Goal: Information Seeking & Learning: Learn about a topic

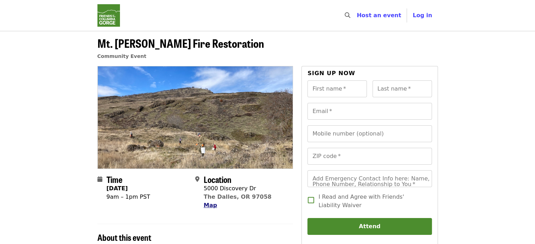
click at [204, 208] on span "Map" at bounding box center [210, 205] width 13 height 7
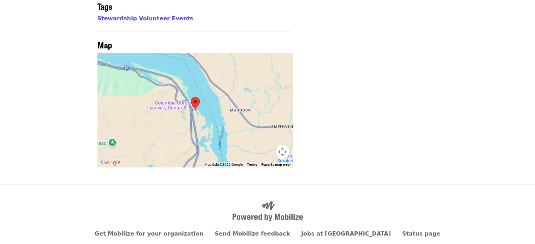
scroll to position [522, 0]
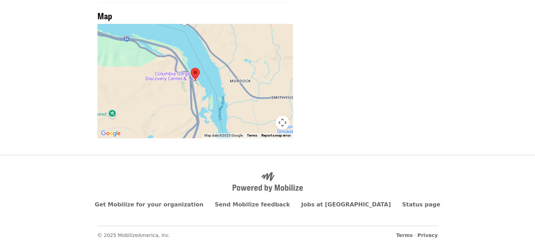
click at [281, 122] on button "Map camera controls" at bounding box center [282, 123] width 14 height 14
click at [262, 123] on button "Zoom out" at bounding box center [265, 123] width 14 height 14
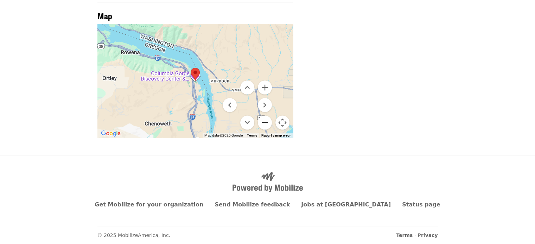
click at [262, 123] on button "Zoom out" at bounding box center [265, 123] width 14 height 14
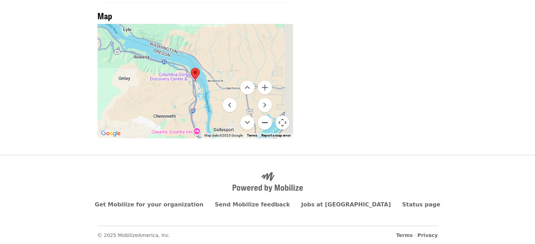
click at [262, 123] on button "Zoom out" at bounding box center [265, 123] width 14 height 14
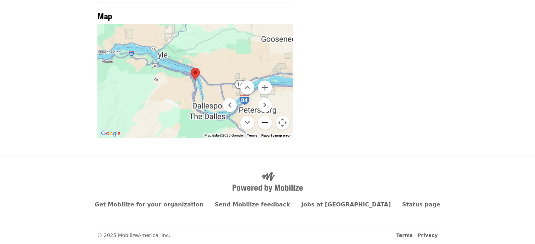
click at [262, 123] on button "Zoom out" at bounding box center [265, 123] width 14 height 14
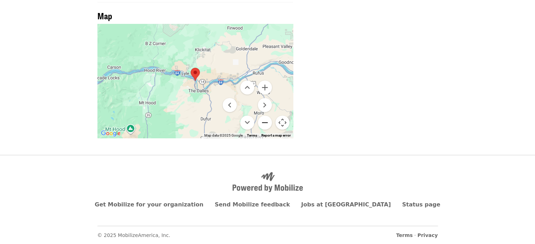
click at [262, 123] on button "Zoom out" at bounding box center [265, 123] width 14 height 14
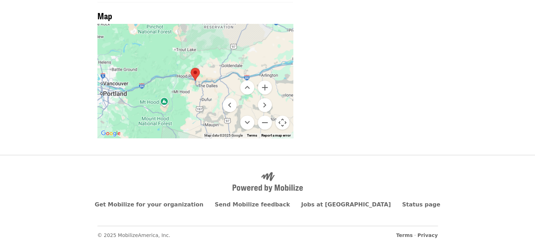
drag, startPoint x: 134, startPoint y: 103, endPoint x: 172, endPoint y: 109, distance: 38.2
click at [172, 109] on div at bounding box center [195, 81] width 196 height 114
click at [266, 84] on button "Zoom in" at bounding box center [265, 88] width 14 height 14
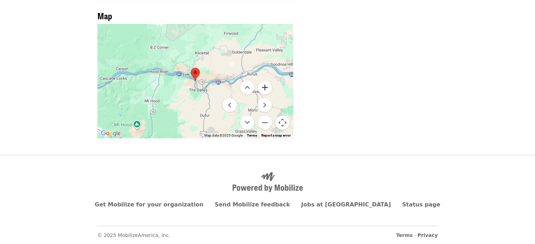
click at [266, 84] on button "Zoom in" at bounding box center [265, 88] width 14 height 14
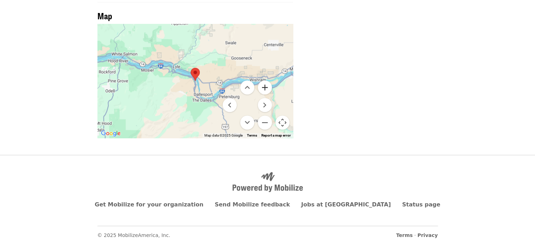
click at [266, 84] on button "Zoom in" at bounding box center [265, 88] width 14 height 14
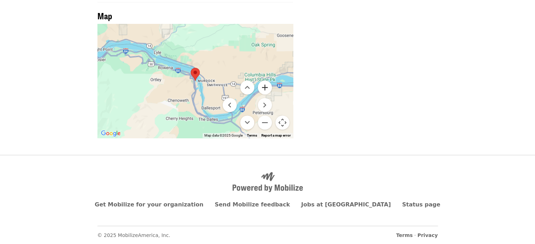
click at [266, 84] on button "Zoom in" at bounding box center [265, 88] width 14 height 14
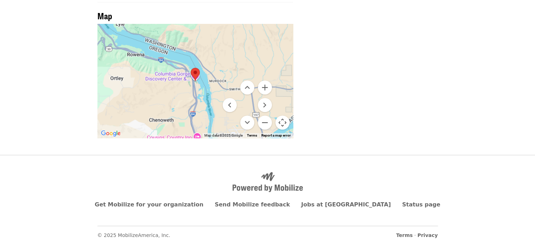
drag, startPoint x: 208, startPoint y: 113, endPoint x: 188, endPoint y: 64, distance: 51.9
click at [188, 64] on div at bounding box center [195, 81] width 196 height 114
drag, startPoint x: 181, startPoint y: 89, endPoint x: 221, endPoint y: 96, distance: 40.0
click at [179, 78] on div at bounding box center [195, 81] width 196 height 114
click at [270, 123] on button "Zoom out" at bounding box center [265, 123] width 14 height 14
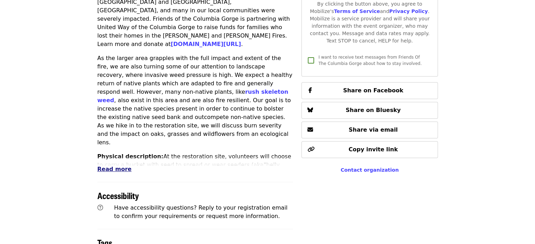
scroll to position [288, 0]
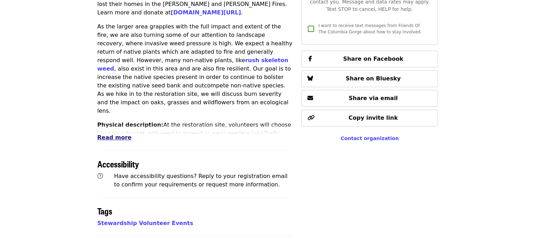
click at [119, 137] on span "Read more" at bounding box center [114, 137] width 34 height 7
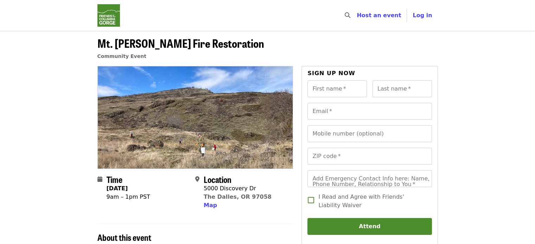
scroll to position [58, 0]
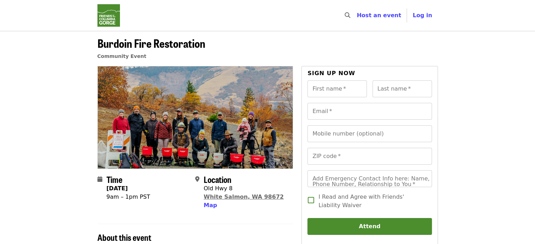
click at [227, 200] on link "White Salmon, WA 98672" at bounding box center [244, 197] width 80 height 7
click at [215, 206] on div "Map" at bounding box center [244, 206] width 80 height 8
click at [214, 206] on span "Map" at bounding box center [210, 205] width 13 height 7
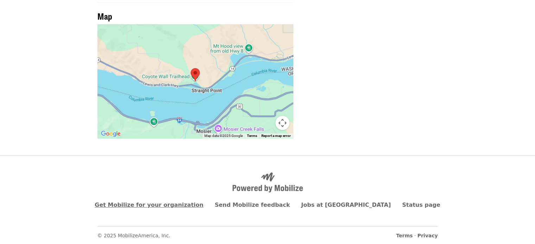
scroll to position [522, 0]
click at [282, 120] on button "Map camera controls" at bounding box center [282, 123] width 14 height 14
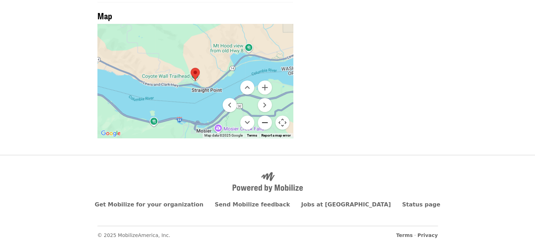
click at [264, 122] on button "Zoom out" at bounding box center [265, 123] width 14 height 14
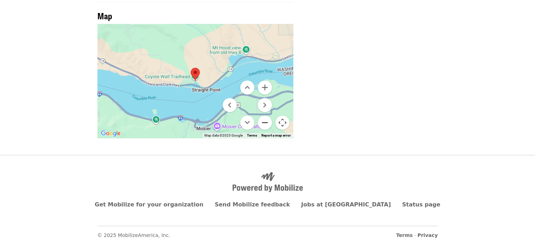
click at [264, 122] on button "Zoom out" at bounding box center [265, 123] width 14 height 14
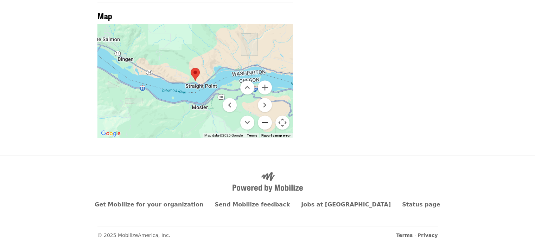
click at [264, 122] on button "Zoom out" at bounding box center [265, 123] width 14 height 14
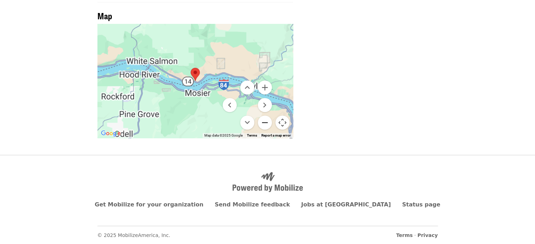
click at [264, 122] on button "Zoom out" at bounding box center [265, 123] width 14 height 14
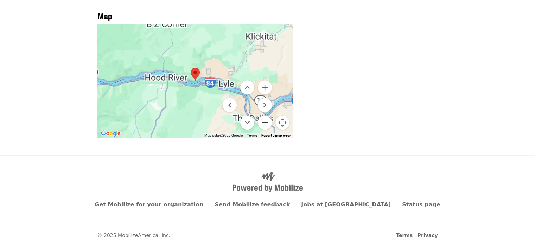
click at [264, 122] on button "Zoom out" at bounding box center [265, 123] width 14 height 14
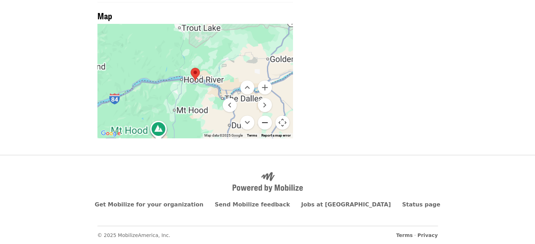
click at [264, 122] on button "Zoom out" at bounding box center [265, 123] width 14 height 14
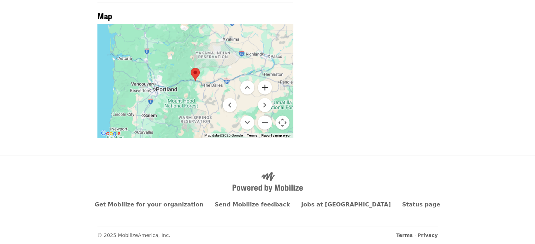
click at [268, 85] on button "Zoom in" at bounding box center [265, 88] width 14 height 14
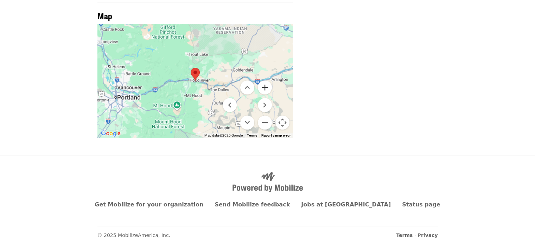
click at [268, 85] on button "Zoom in" at bounding box center [265, 88] width 14 height 14
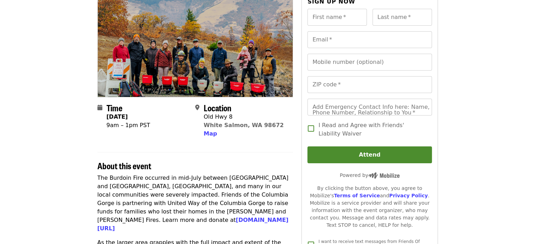
scroll to position [58, 0]
